Goal: Check status: Check status

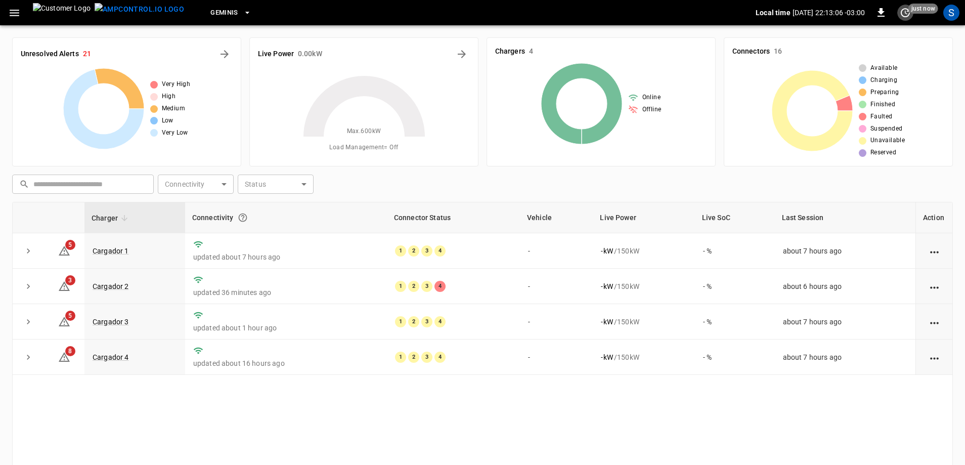
drag, startPoint x: 905, startPoint y: 17, endPoint x: 902, endPoint y: 34, distance: 17.5
click at [905, 19] on button "set refresh interval" at bounding box center [905, 13] width 16 height 16
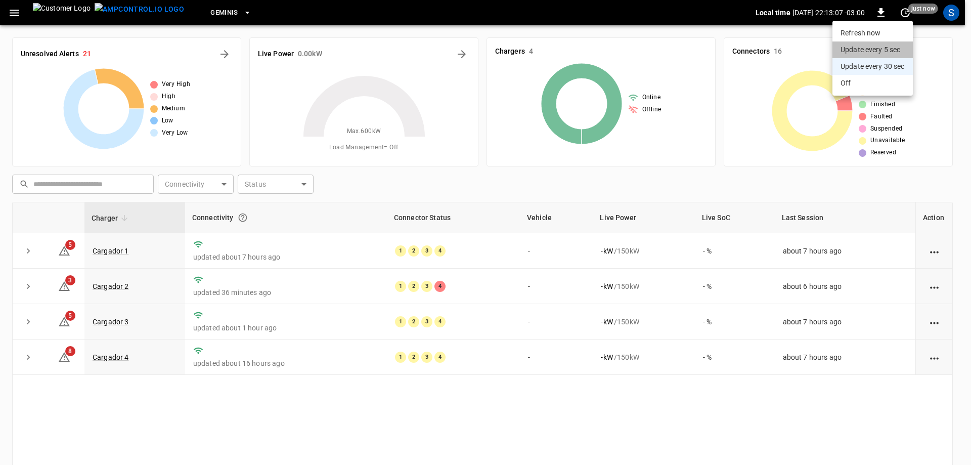
click at [885, 55] on li "Update every 5 sec" at bounding box center [872, 49] width 80 height 17
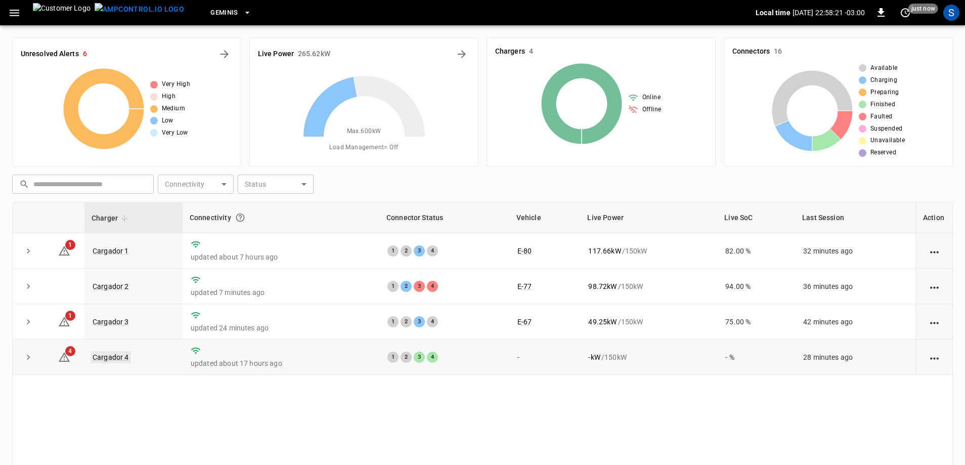
click at [102, 360] on link "Cargador 4" at bounding box center [110, 357] width 40 height 12
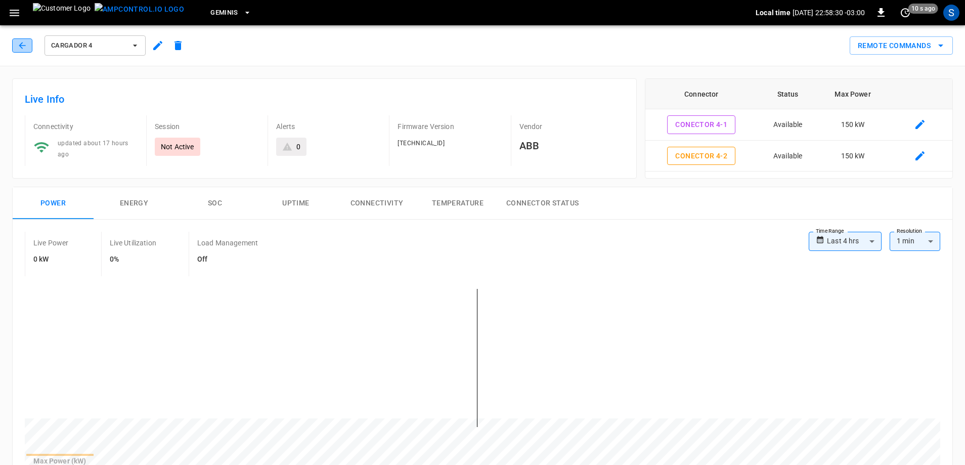
click at [21, 43] on icon "button" at bounding box center [22, 45] width 7 height 7
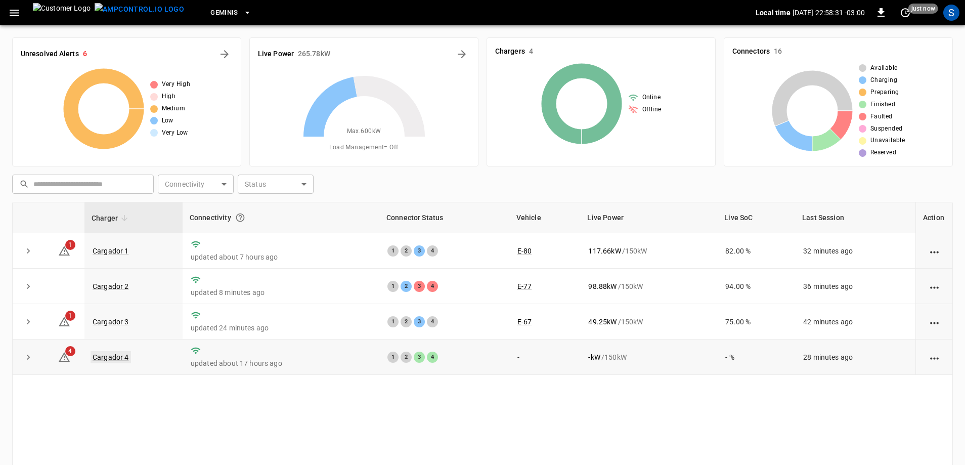
click at [120, 360] on link "Cargador 4" at bounding box center [110, 357] width 40 height 12
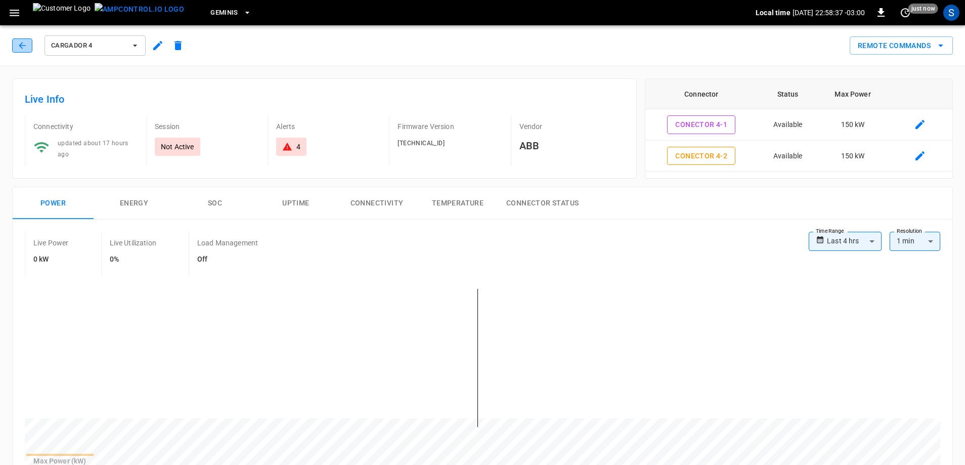
click at [22, 49] on icon "button" at bounding box center [22, 45] width 10 height 10
